Goal: Book appointment/travel/reservation

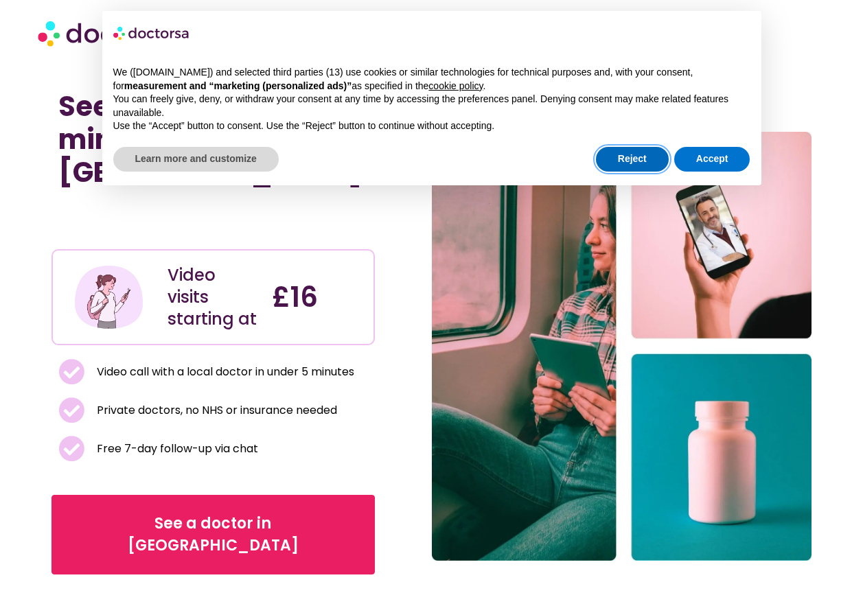
click at [647, 152] on button "Reject" at bounding box center [632, 159] width 73 height 25
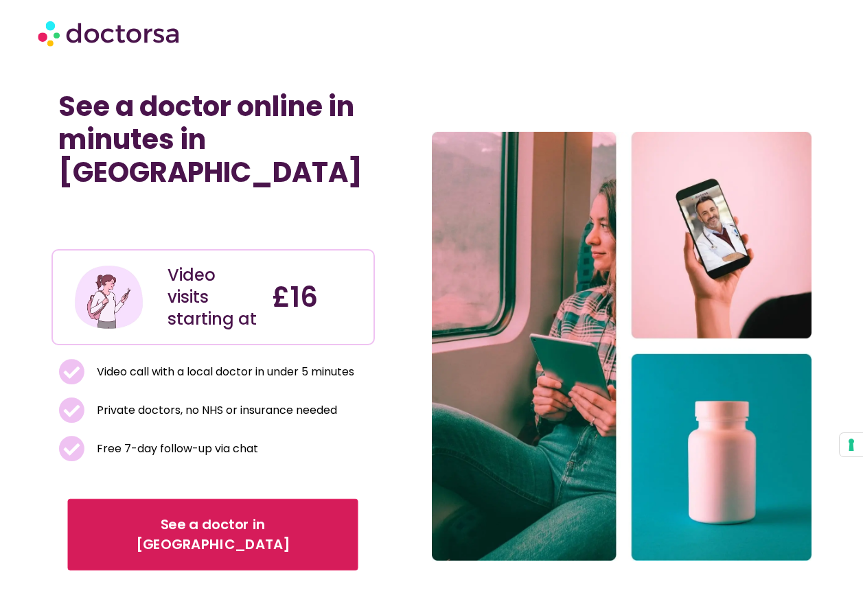
click at [207, 499] on link "See a doctor in [GEOGRAPHIC_DATA]" at bounding box center [213, 534] width 290 height 71
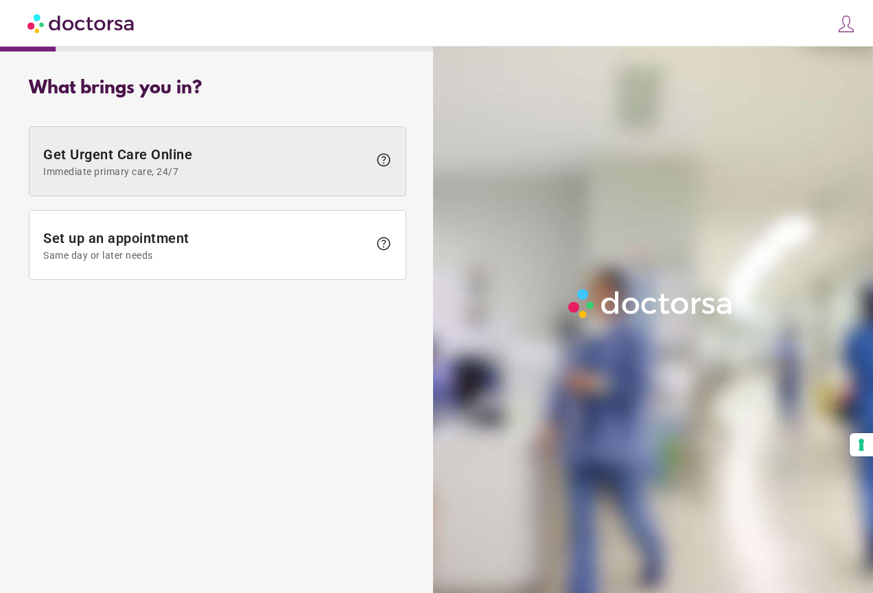
click at [216, 176] on span "Immediate primary care, 24/7" at bounding box center [205, 171] width 325 height 11
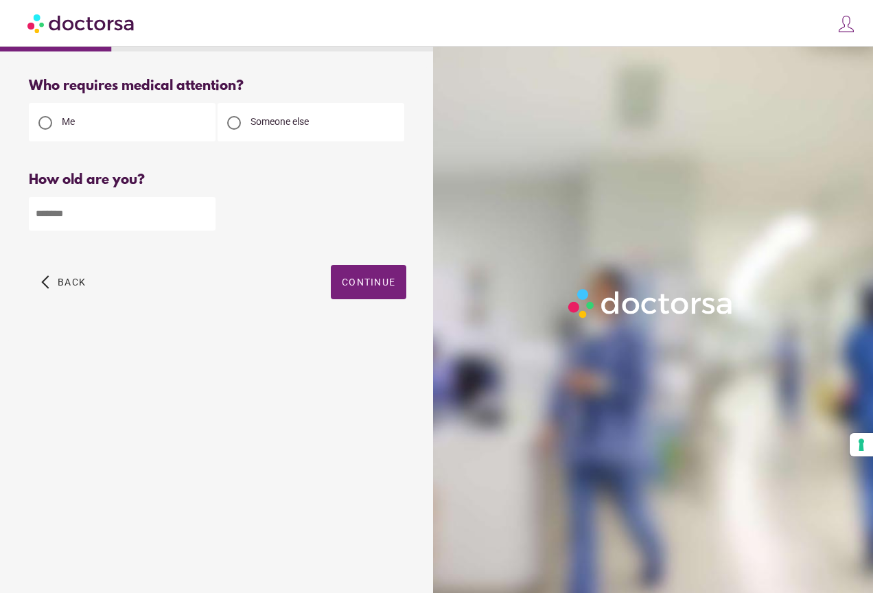
click at [133, 213] on input "number" at bounding box center [122, 214] width 187 height 34
type input "*"
click at [199, 211] on input "*" at bounding box center [122, 214] width 187 height 34
type input "**"
click at [370, 283] on span "Continue" at bounding box center [369, 282] width 54 height 11
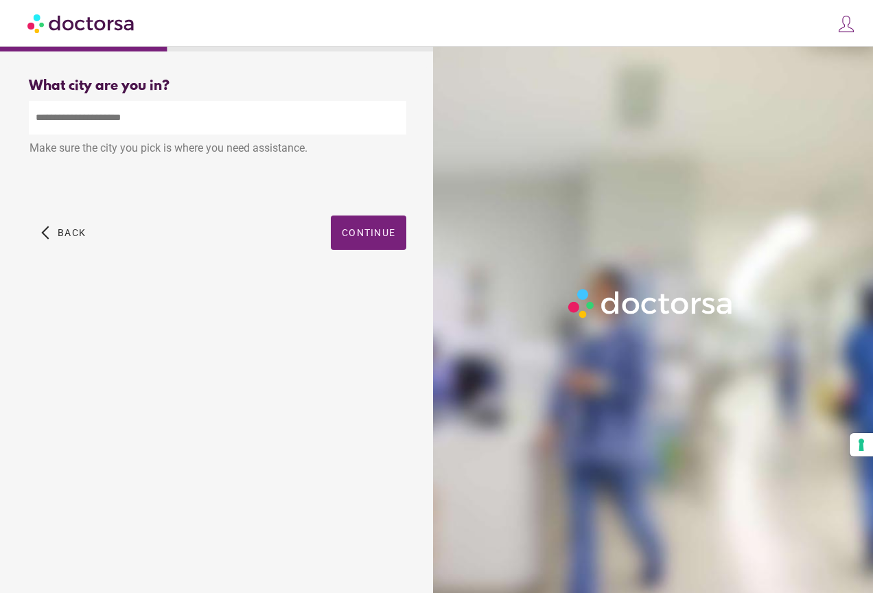
click at [128, 108] on input "text" at bounding box center [217, 118] width 377 height 34
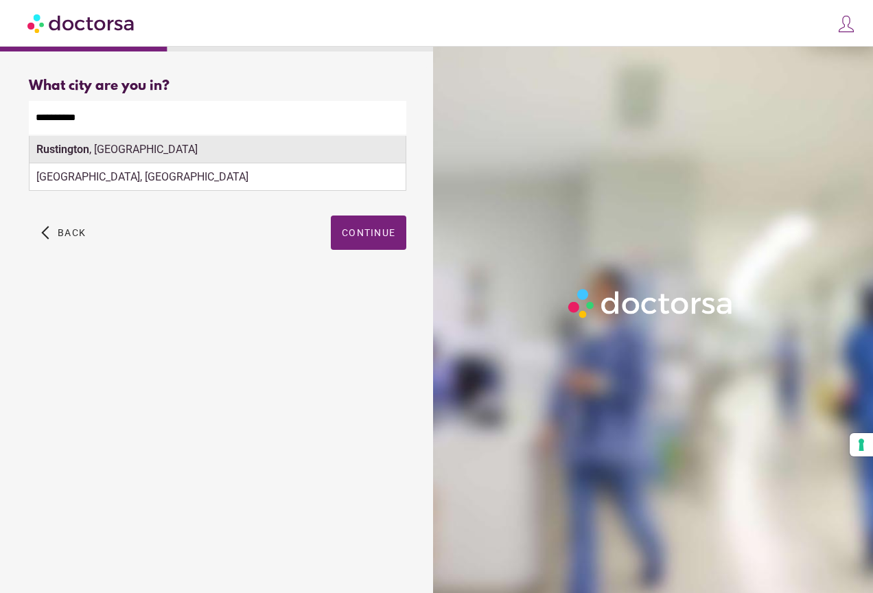
click at [124, 155] on div "Rustington , UK" at bounding box center [218, 149] width 376 height 27
type input "**********"
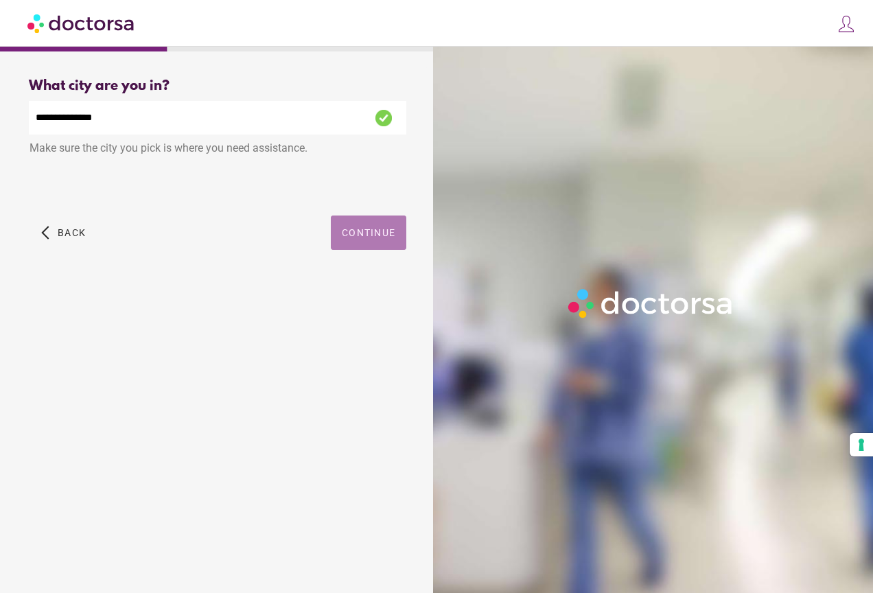
click at [360, 234] on span "Continue" at bounding box center [369, 232] width 54 height 11
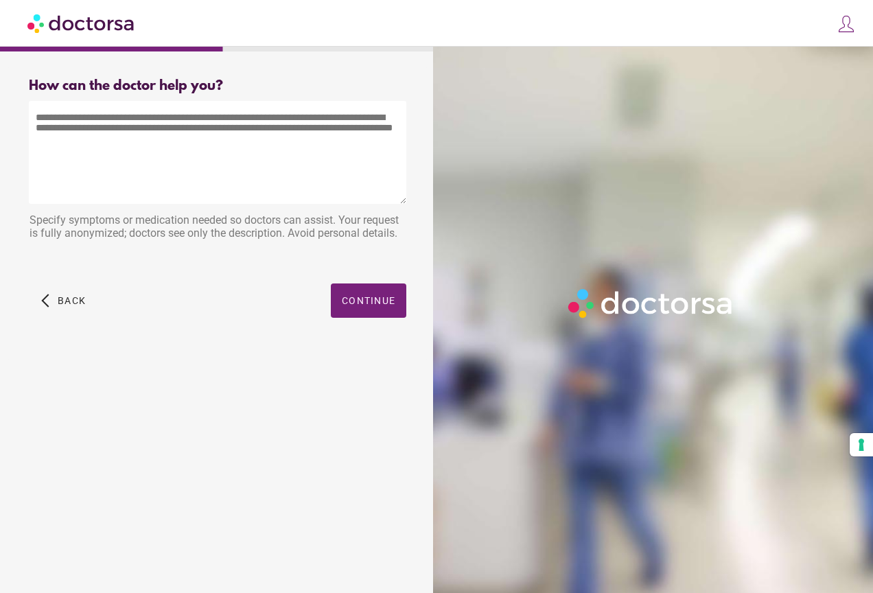
click at [213, 150] on textarea at bounding box center [217, 152] width 377 height 103
click at [176, 226] on div "Specify symptoms or medication needed so doctors can assist. Your request is fu…" at bounding box center [217, 228] width 377 height 43
click at [166, 132] on textarea at bounding box center [217, 152] width 377 height 103
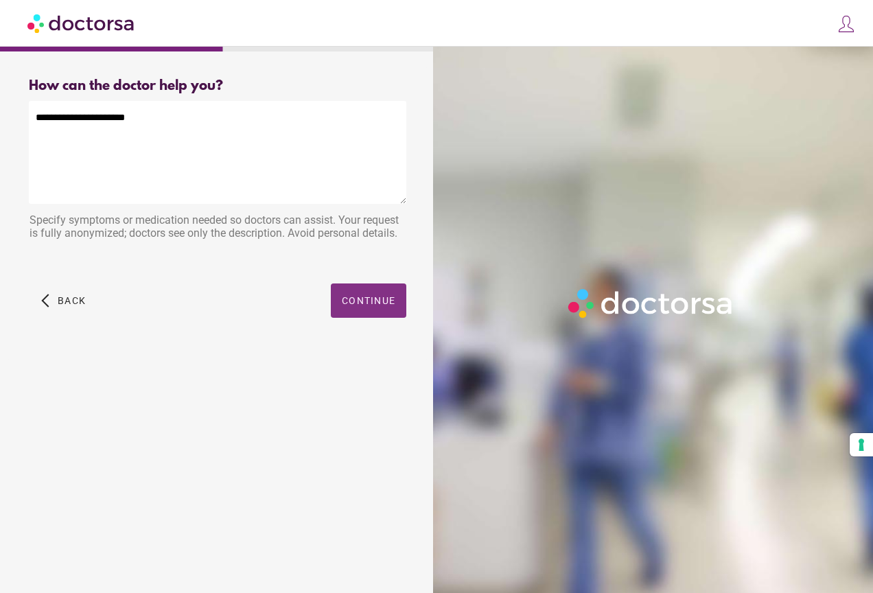
type textarea "**********"
click at [388, 299] on span "Continue" at bounding box center [369, 300] width 54 height 11
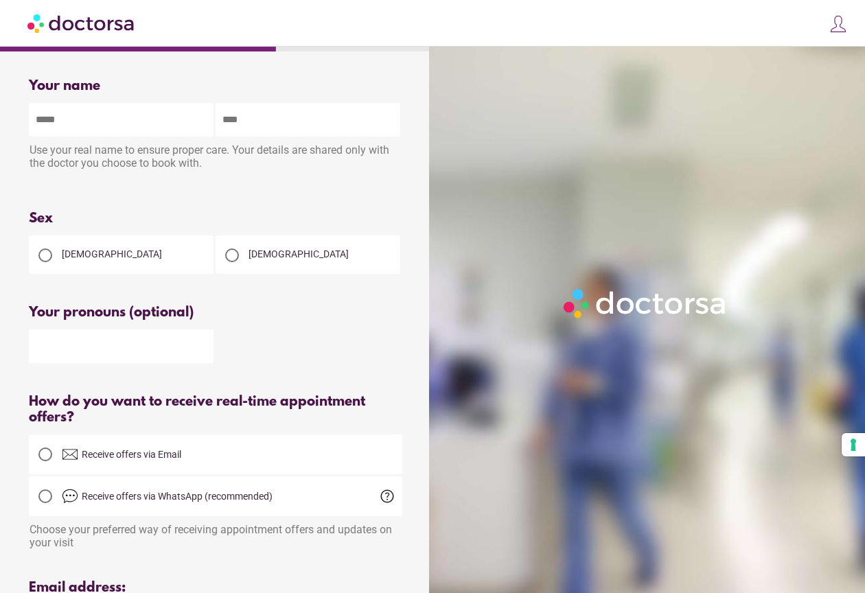
click at [234, 260] on div at bounding box center [232, 255] width 14 height 14
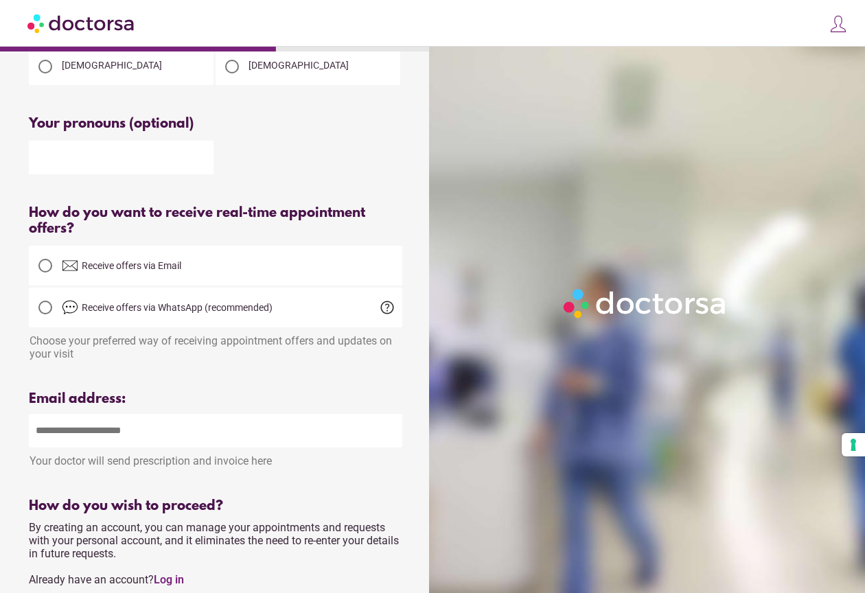
scroll to position [206, 0]
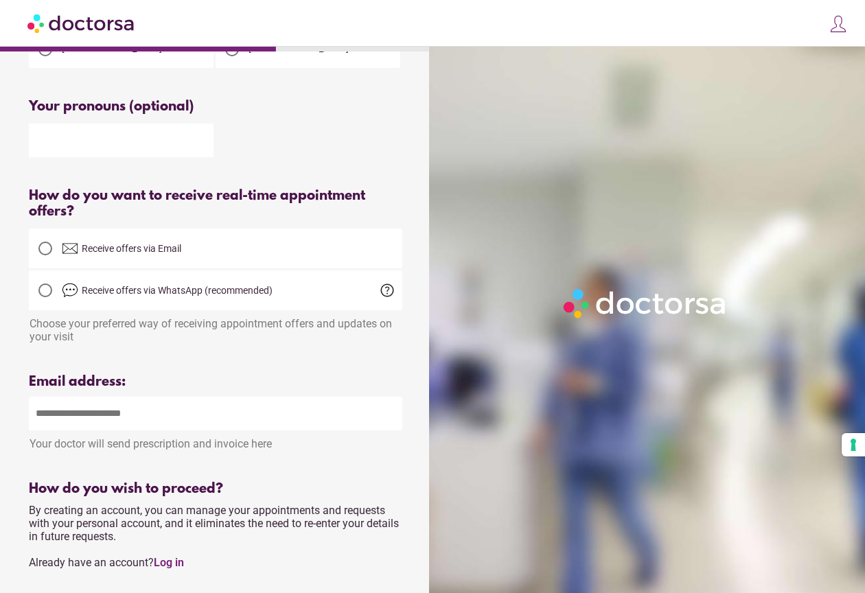
click at [146, 253] on span "Receive offers via Email" at bounding box center [132, 248] width 100 height 11
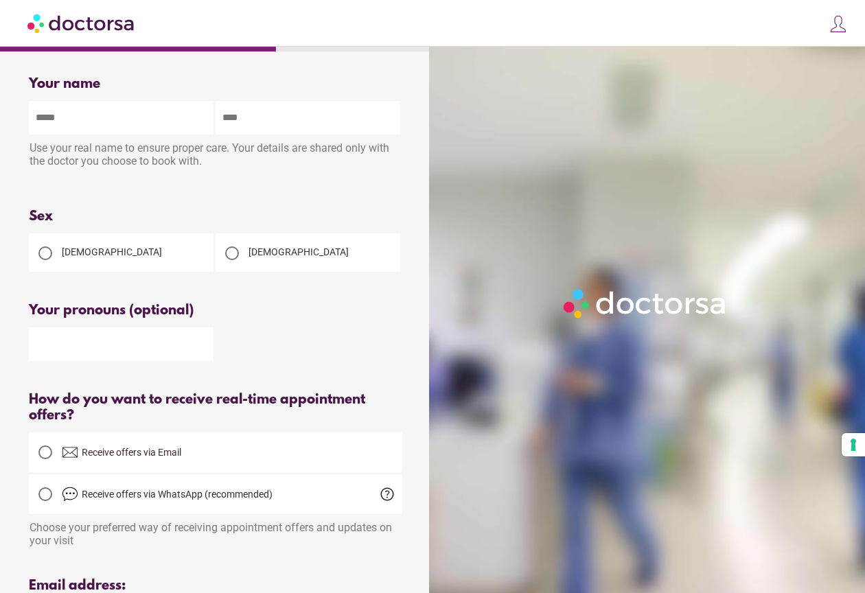
scroll to position [0, 0]
